Goal: Task Accomplishment & Management: Complete application form

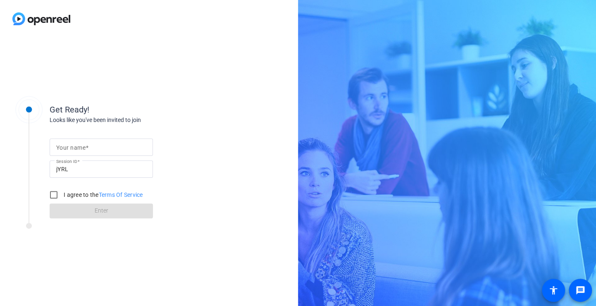
click at [84, 144] on mat-label "Your name" at bounding box center [70, 147] width 29 height 7
click at [84, 144] on input "Your name" at bounding box center [101, 147] width 90 height 10
type input "[PERSON_NAME]"
click at [155, 96] on div "Get Ready! Looks like you've been invited to join Your name Tanya Session ID jY…" at bounding box center [132, 153] width 165 height 129
click at [127, 194] on link "Terms Of Service" at bounding box center [121, 194] width 44 height 7
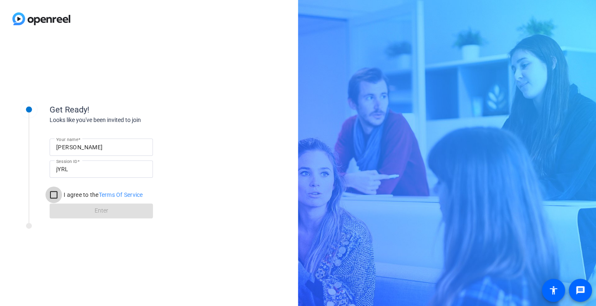
click at [49, 196] on input "I agree to the Terms Of Service" at bounding box center [53, 195] width 17 height 17
checkbox input "true"
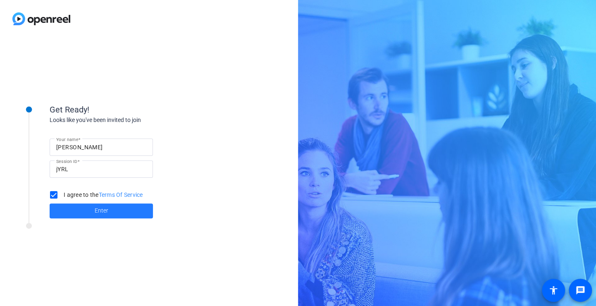
click at [129, 213] on span at bounding box center [101, 211] width 103 height 20
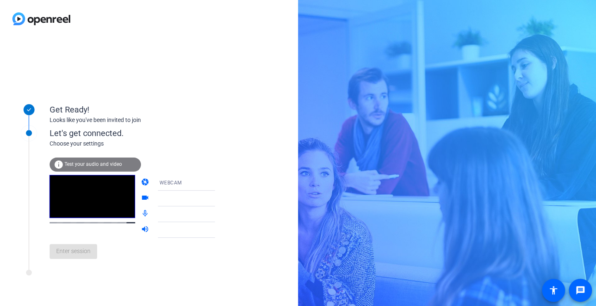
click at [163, 182] on span "WEBCAM" at bounding box center [171, 183] width 22 height 6
click at [218, 141] on div at bounding box center [298, 153] width 596 height 306
click at [153, 212] on div at bounding box center [192, 214] width 79 height 16
click at [218, 216] on icon at bounding box center [223, 214] width 10 height 10
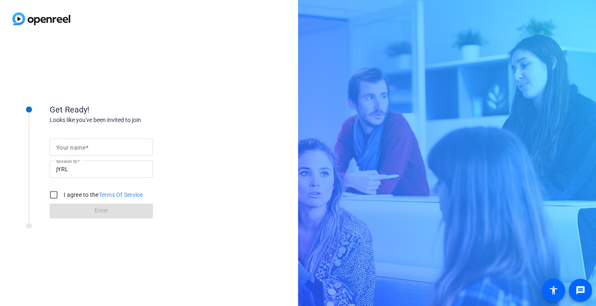
click at [78, 196] on label "I agree to the Terms Of Service" at bounding box center [102, 195] width 81 height 8
click at [62, 196] on input "I agree to the Terms Of Service" at bounding box center [53, 195] width 17 height 17
checkbox input "true"
click at [237, 172] on div "Get Ready! Looks like you've been invited to join Your name Session ID jYRL I a…" at bounding box center [149, 172] width 298 height 268
click at [141, 148] on input "Your name" at bounding box center [101, 147] width 90 height 10
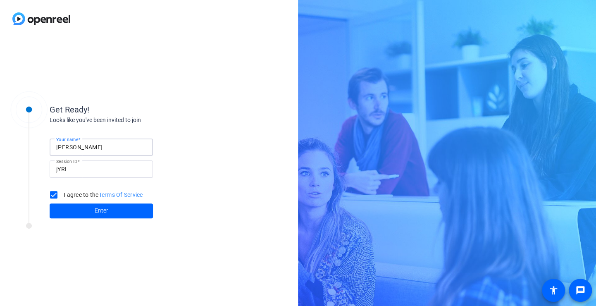
type input "[PERSON_NAME]"
click at [86, 211] on span at bounding box center [101, 211] width 103 height 20
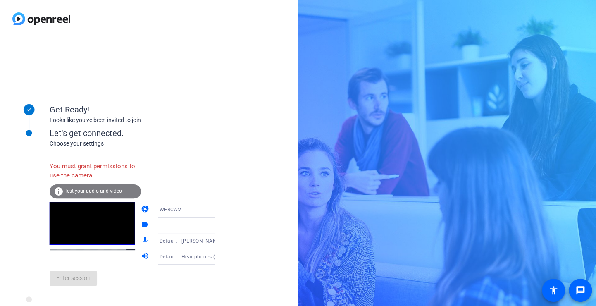
click at [122, 186] on div "info Test your audio and video" at bounding box center [95, 191] width 91 height 14
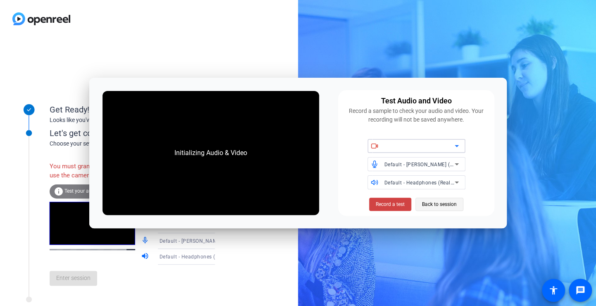
click at [440, 208] on span "Back to session" at bounding box center [439, 204] width 35 height 16
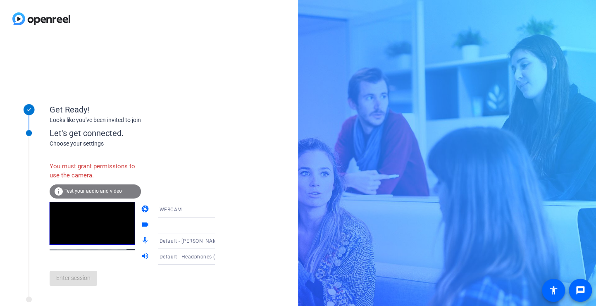
click at [187, 226] on div at bounding box center [191, 225] width 62 height 10
click at [218, 223] on icon at bounding box center [223, 225] width 10 height 10
click at [221, 242] on icon at bounding box center [223, 241] width 4 height 2
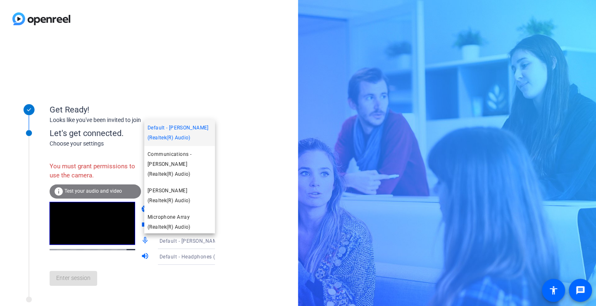
click at [241, 203] on div at bounding box center [298, 153] width 596 height 306
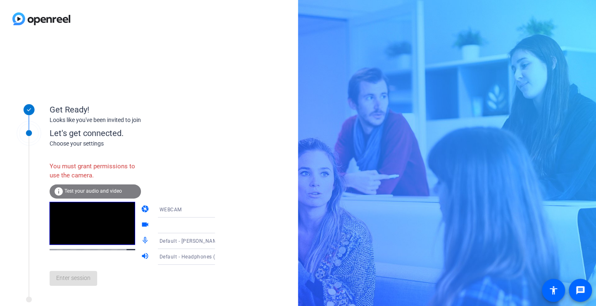
click at [218, 207] on icon at bounding box center [223, 210] width 10 height 10
click at [224, 181] on div at bounding box center [298, 153] width 596 height 306
click at [77, 283] on div "Enter session" at bounding box center [141, 278] width 182 height 27
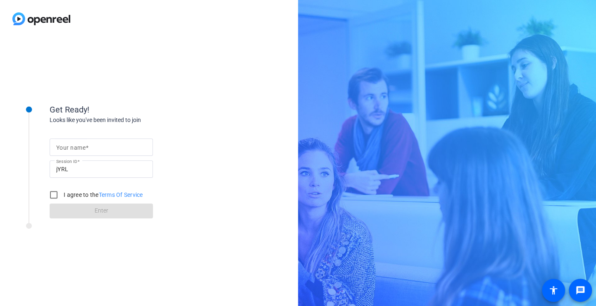
click at [80, 151] on mat-label "Your name" at bounding box center [70, 147] width 29 height 7
click at [80, 151] on input "Your name" at bounding box center [101, 147] width 90 height 10
type input "[PERSON_NAME]"
click at [55, 194] on input "I agree to the Terms Of Service" at bounding box center [53, 195] width 17 height 17
checkbox input "true"
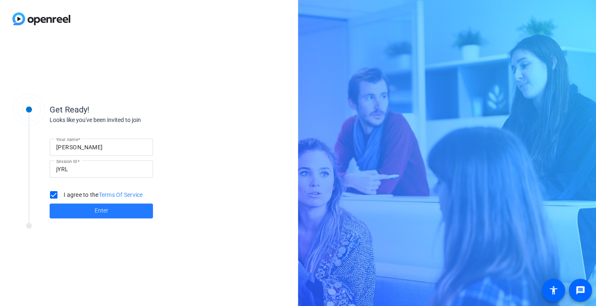
click at [90, 211] on span at bounding box center [101, 211] width 103 height 20
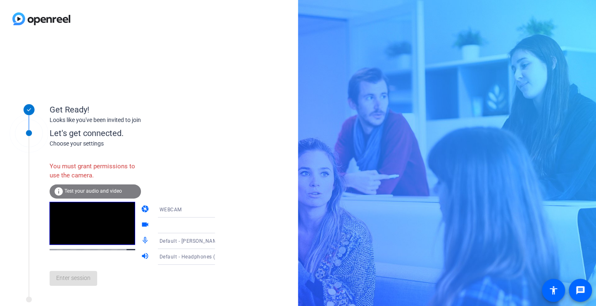
click at [107, 193] on span "Test your audio and video" at bounding box center [93, 191] width 57 height 6
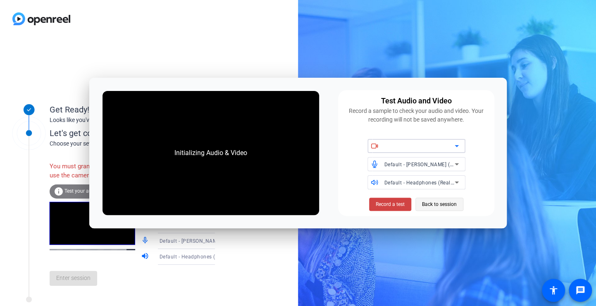
click at [437, 202] on span "Back to session" at bounding box center [439, 204] width 35 height 16
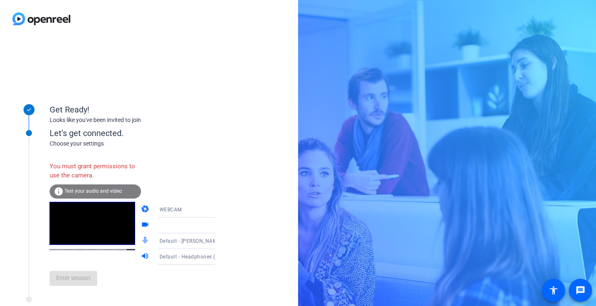
click at [160, 228] on div at bounding box center [191, 225] width 62 height 10
click at [218, 224] on icon at bounding box center [223, 225] width 10 height 10
click at [99, 191] on span "Test your audio and video" at bounding box center [93, 191] width 57 height 6
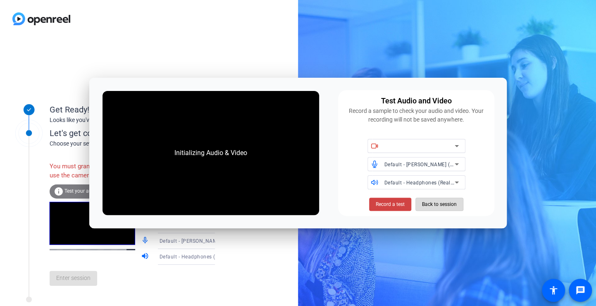
click at [440, 203] on span "Back to session" at bounding box center [439, 204] width 35 height 16
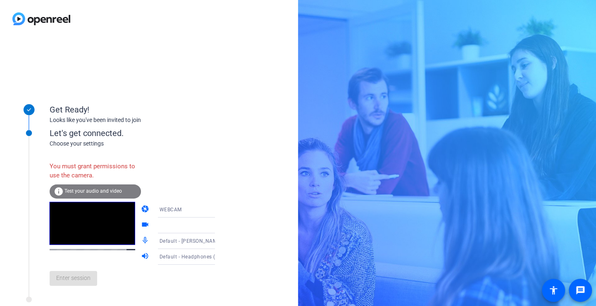
click at [110, 192] on span "Test your audio and video" at bounding box center [93, 191] width 57 height 6
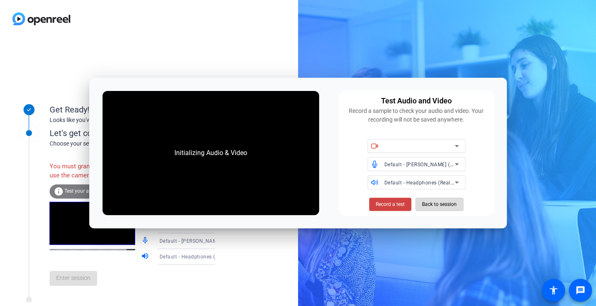
click at [448, 203] on span "Back to session" at bounding box center [439, 204] width 35 height 16
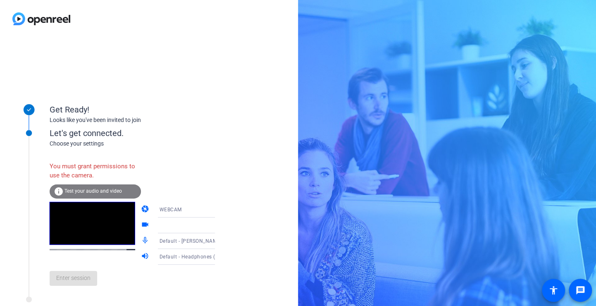
click at [176, 203] on div "WEBCAM" at bounding box center [193, 210] width 66 height 16
click at [235, 169] on div at bounding box center [298, 153] width 596 height 306
click at [218, 225] on icon at bounding box center [223, 225] width 10 height 10
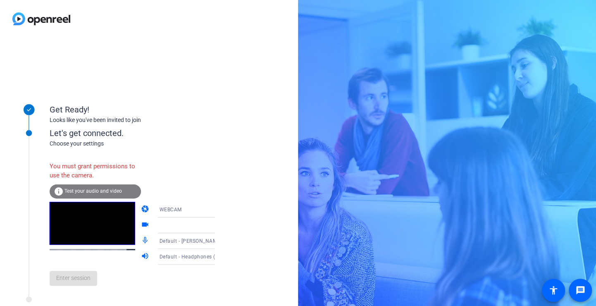
click at [218, 225] on icon at bounding box center [223, 225] width 10 height 10
drag, startPoint x: 205, startPoint y: 225, endPoint x: 249, endPoint y: 222, distance: 44.3
click at [249, 222] on div "Get Ready! Looks like you've been invited to join Let's get connected. Choose y…" at bounding box center [149, 172] width 298 height 268
click at [191, 223] on div at bounding box center [191, 225] width 62 height 10
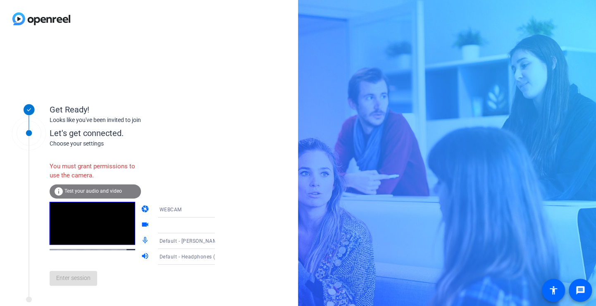
click at [112, 193] on span "Test your audio and video" at bounding box center [93, 191] width 57 height 6
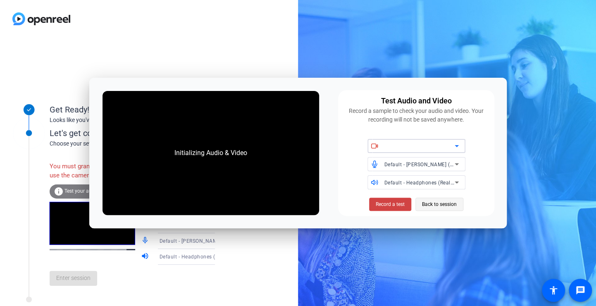
click at [445, 205] on span "Back to session" at bounding box center [439, 204] width 35 height 16
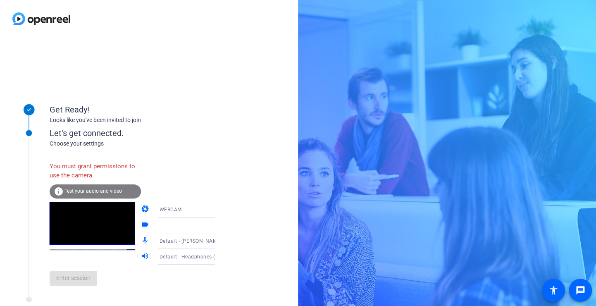
click at [188, 210] on div "WEBCAM" at bounding box center [191, 209] width 62 height 10
click at [229, 152] on div at bounding box center [298, 153] width 596 height 306
click at [218, 224] on icon at bounding box center [223, 225] width 10 height 10
click at [93, 170] on div "You must grant permissions to use the camera." at bounding box center [95, 171] width 91 height 27
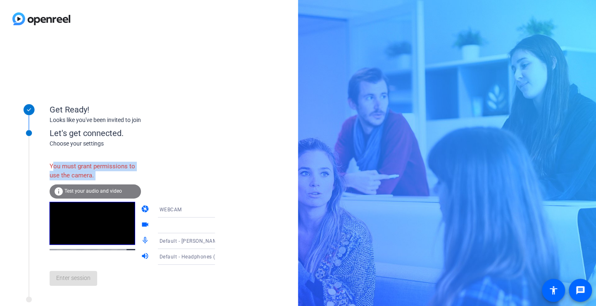
click at [93, 170] on div "You must grant permissions to use the camera." at bounding box center [95, 171] width 91 height 27
drag, startPoint x: 93, startPoint y: 170, endPoint x: 93, endPoint y: 191, distance: 20.3
click at [93, 191] on span "Test your audio and video" at bounding box center [93, 191] width 57 height 6
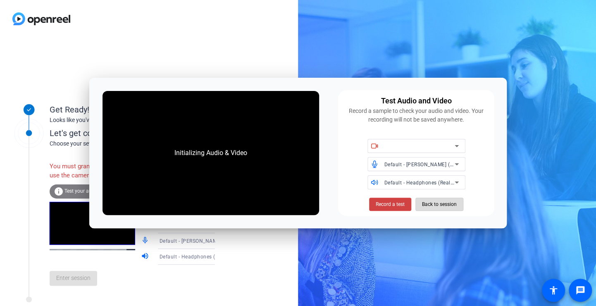
click at [448, 205] on span "Back to session" at bounding box center [439, 204] width 35 height 16
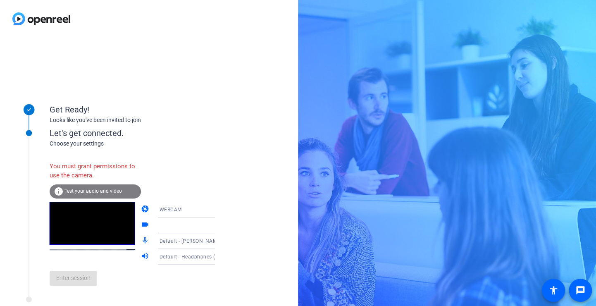
click at [76, 288] on div "Enter session" at bounding box center [141, 278] width 182 height 27
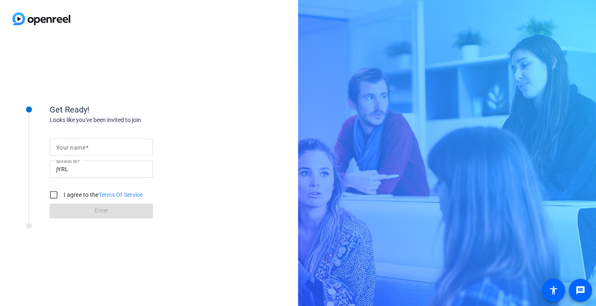
click at [65, 150] on mat-label "Your name" at bounding box center [70, 147] width 29 height 7
click at [65, 150] on input "Your name" at bounding box center [101, 147] width 90 height 10
type input "[PERSON_NAME]"
click at [53, 195] on input "I agree to the Terms Of Service" at bounding box center [53, 195] width 17 height 17
checkbox input "true"
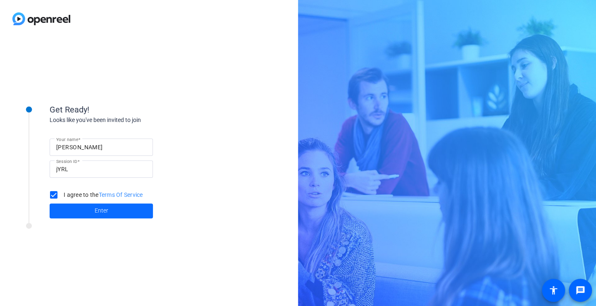
click at [81, 212] on span at bounding box center [101, 211] width 103 height 20
